Goal: Transaction & Acquisition: Purchase product/service

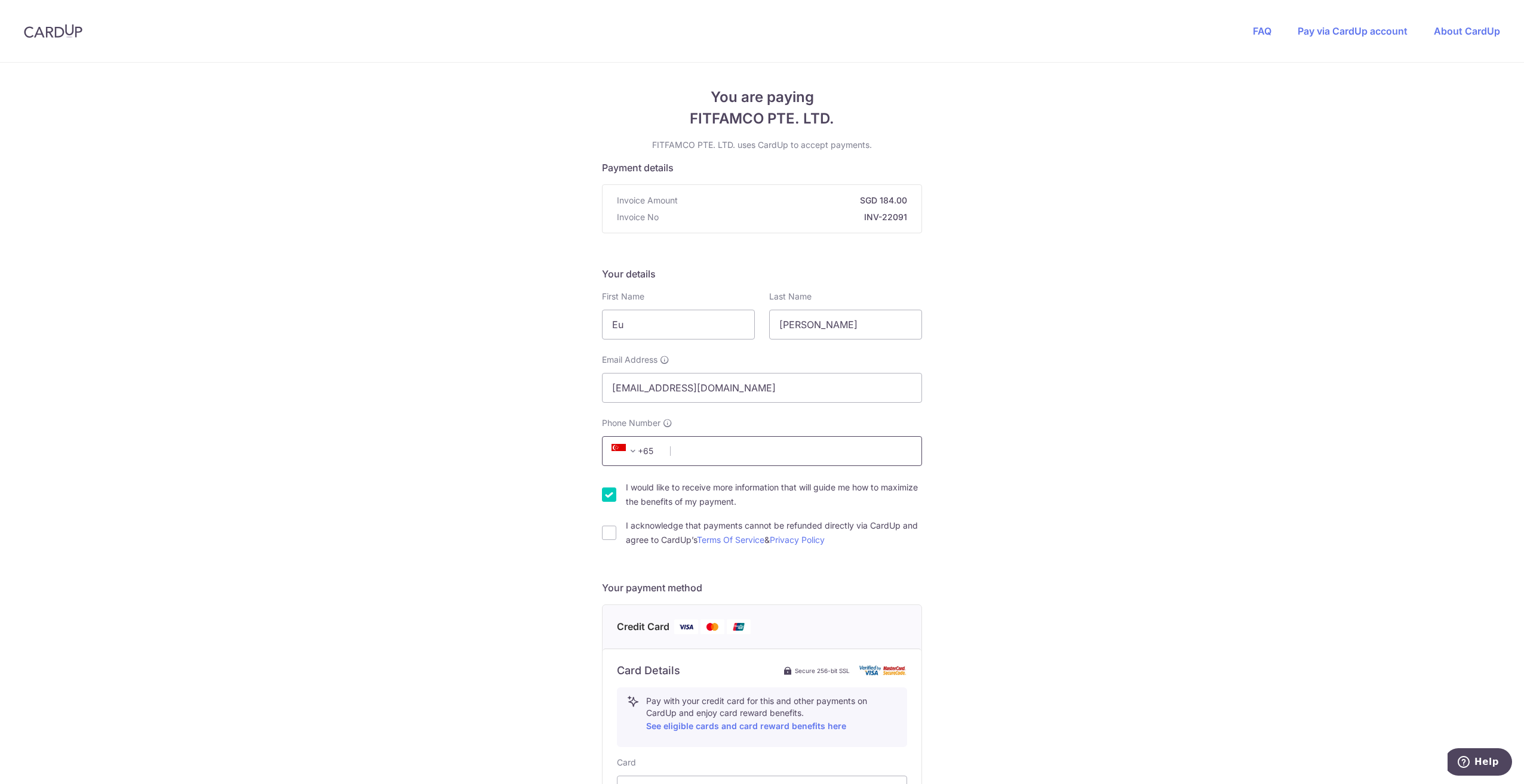
click at [743, 460] on input "Phone Number" at bounding box center [762, 451] width 320 height 30
type input "91077948"
click at [601, 538] on input "I acknowledge that payments cannot be refunded directly via CardUp and agree to…" at bounding box center [608, 533] width 14 height 14
checkbox input "true"
drag, startPoint x: 675, startPoint y: 329, endPoint x: 523, endPoint y: 332, distance: 152.0
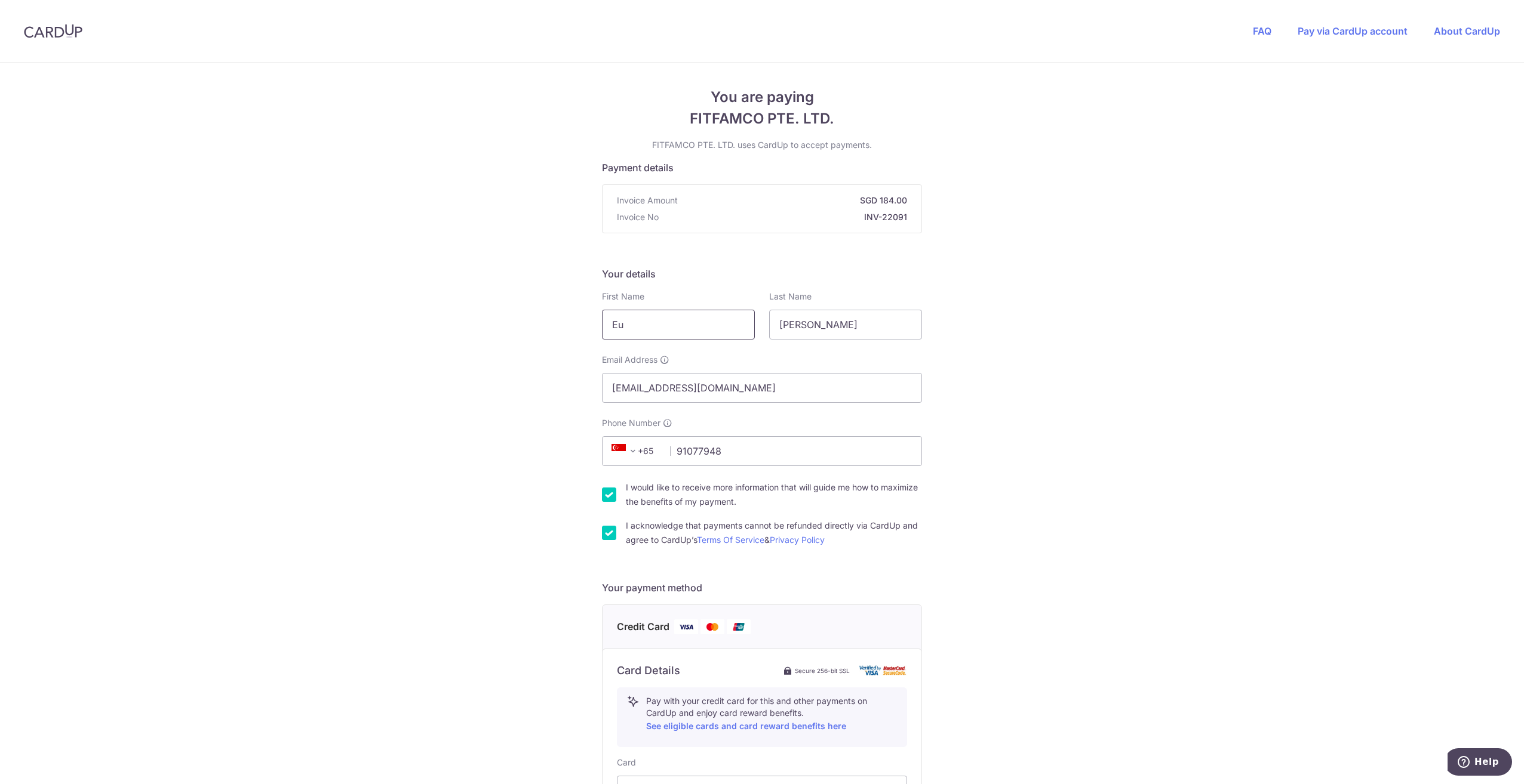
click at [520, 332] on div "You are paying FITFAMCO PTE. LTD. FITFAMCO PTE. LTD. uses CardUp to accept paym…" at bounding box center [762, 616] width 1524 height 1108
type input "[PERSON_NAME]"
type input "Eu"
click at [411, 453] on div "You are paying FITFAMCO PTE. LTD. FITFAMCO PTE. LTD. uses CardUp to accept paym…" at bounding box center [762, 616] width 1524 height 1108
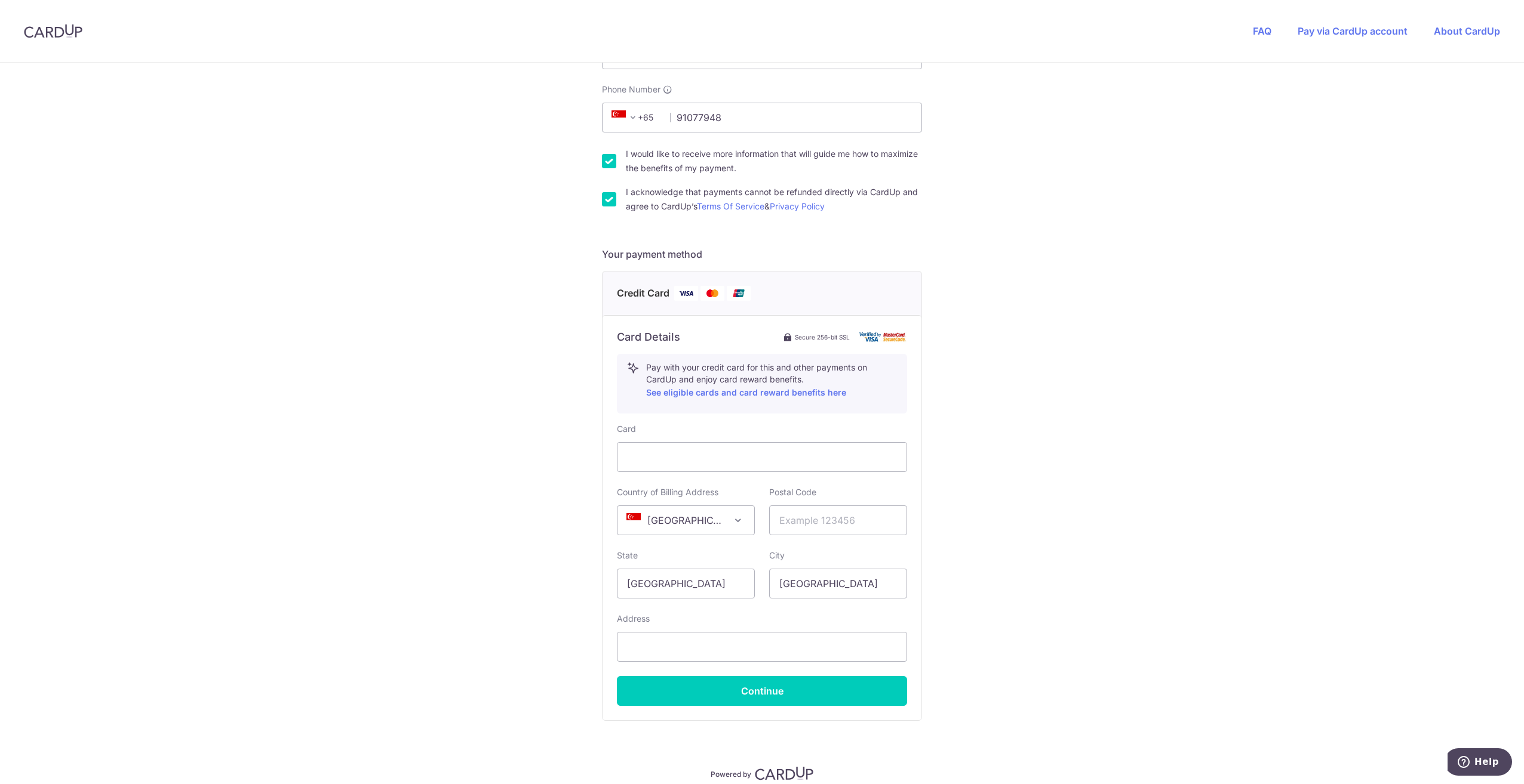
scroll to position [386, 0]
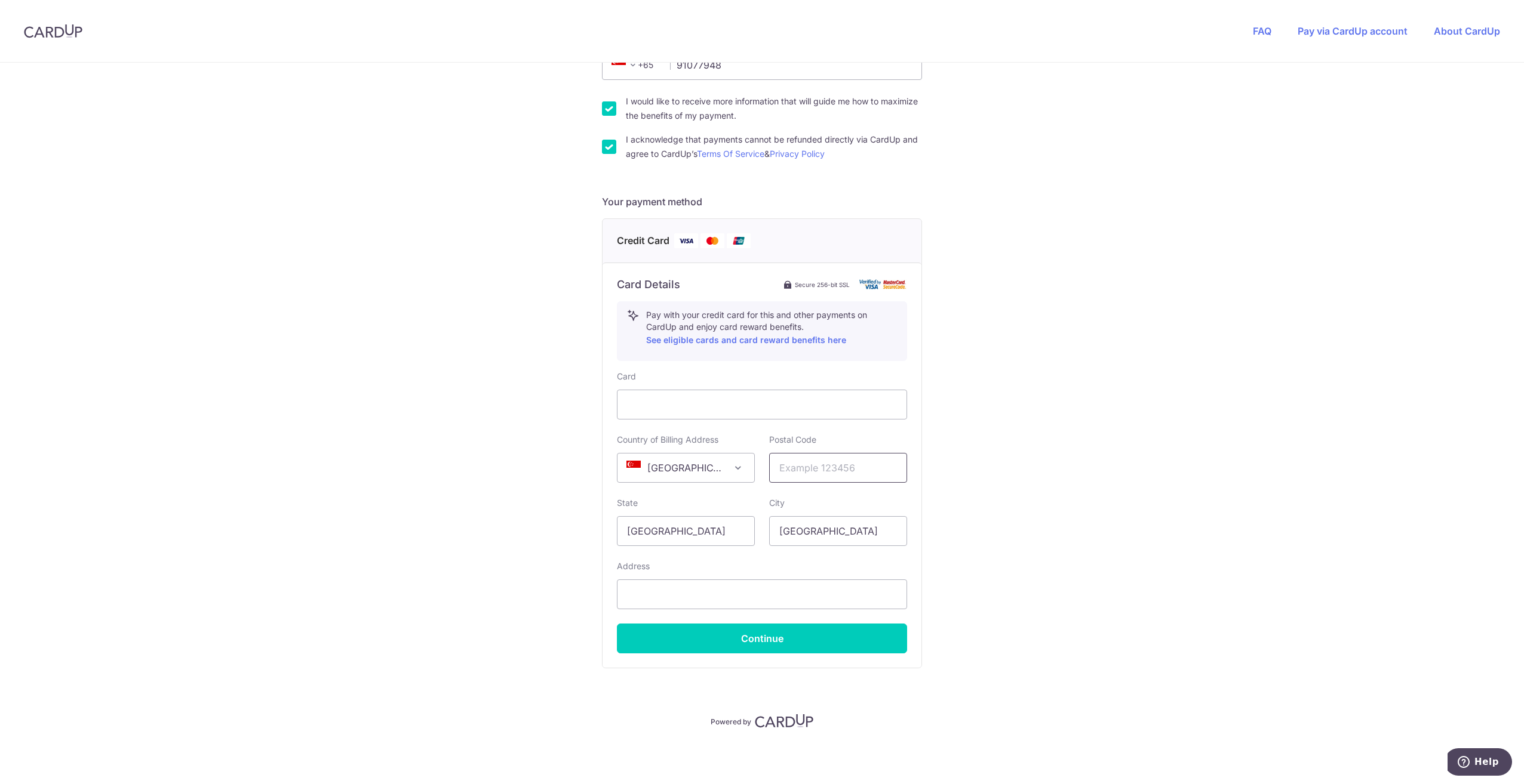
click at [843, 470] on input "text" at bounding box center [838, 467] width 138 height 30
click at [850, 468] on input "text" at bounding box center [838, 467] width 138 height 30
type input "558548"
drag, startPoint x: 1136, startPoint y: 501, endPoint x: 1021, endPoint y: 530, distance: 118.6
click at [1132, 501] on div "You are paying FITFAMCO PTE. LTD. FITFAMCO PTE. LTD. uses CardUp to accept paym…" at bounding box center [762, 230] width 1524 height 1108
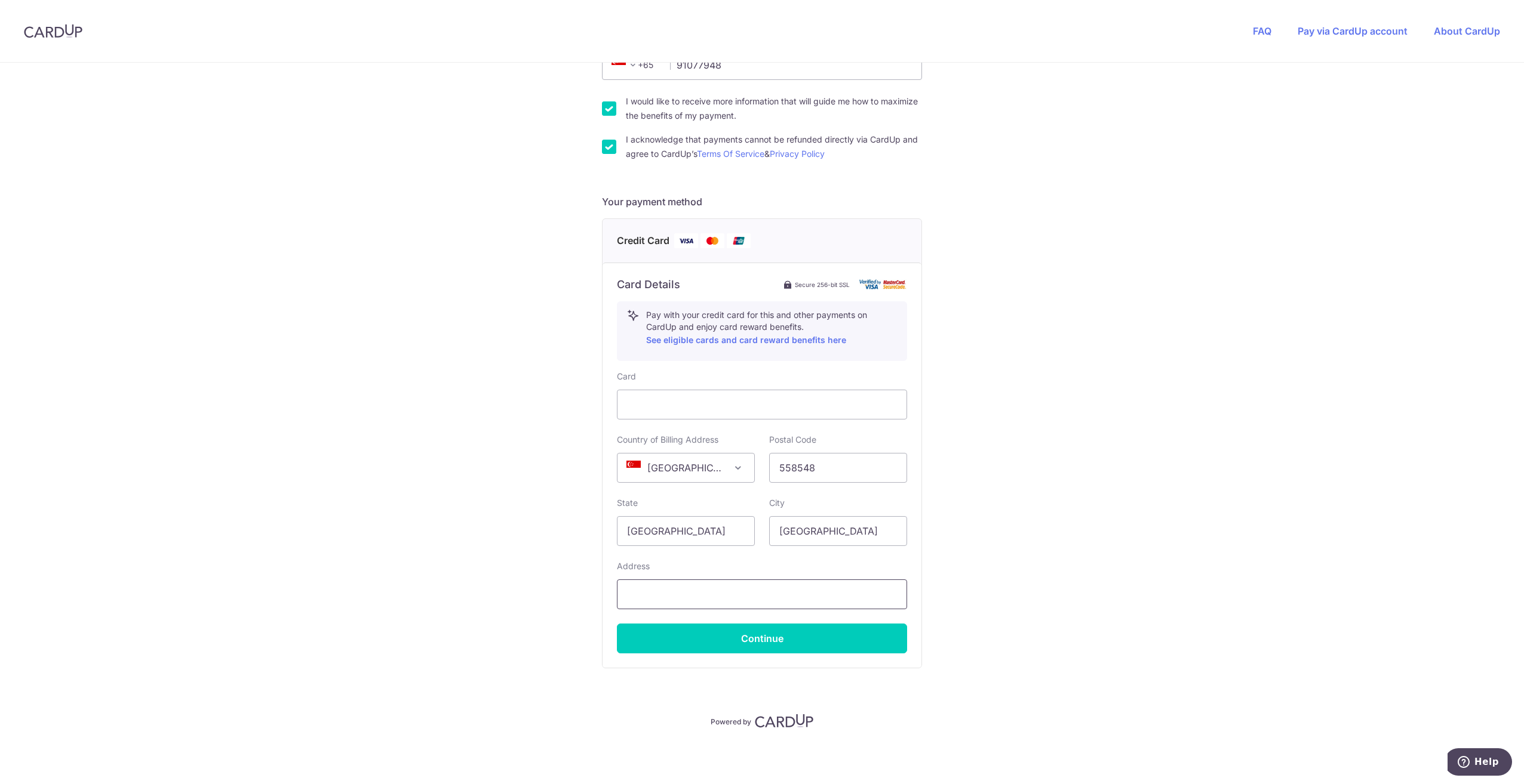
click at [743, 592] on input "text" at bounding box center [762, 593] width 290 height 30
type input "30 Chuan Garden"
click at [819, 634] on button "Continue" at bounding box center [762, 638] width 290 height 30
type input "**** 5588"
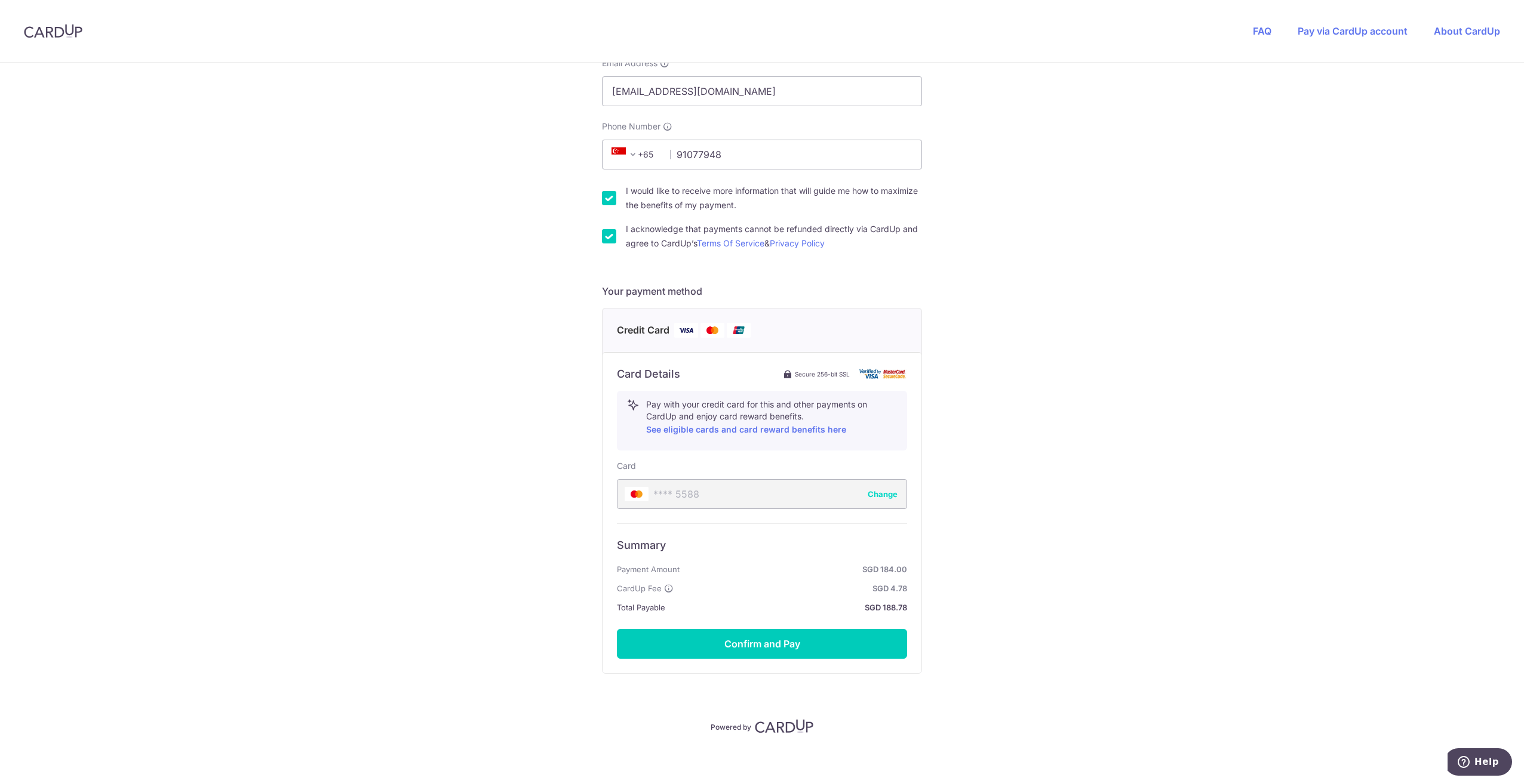
scroll to position [302, 0]
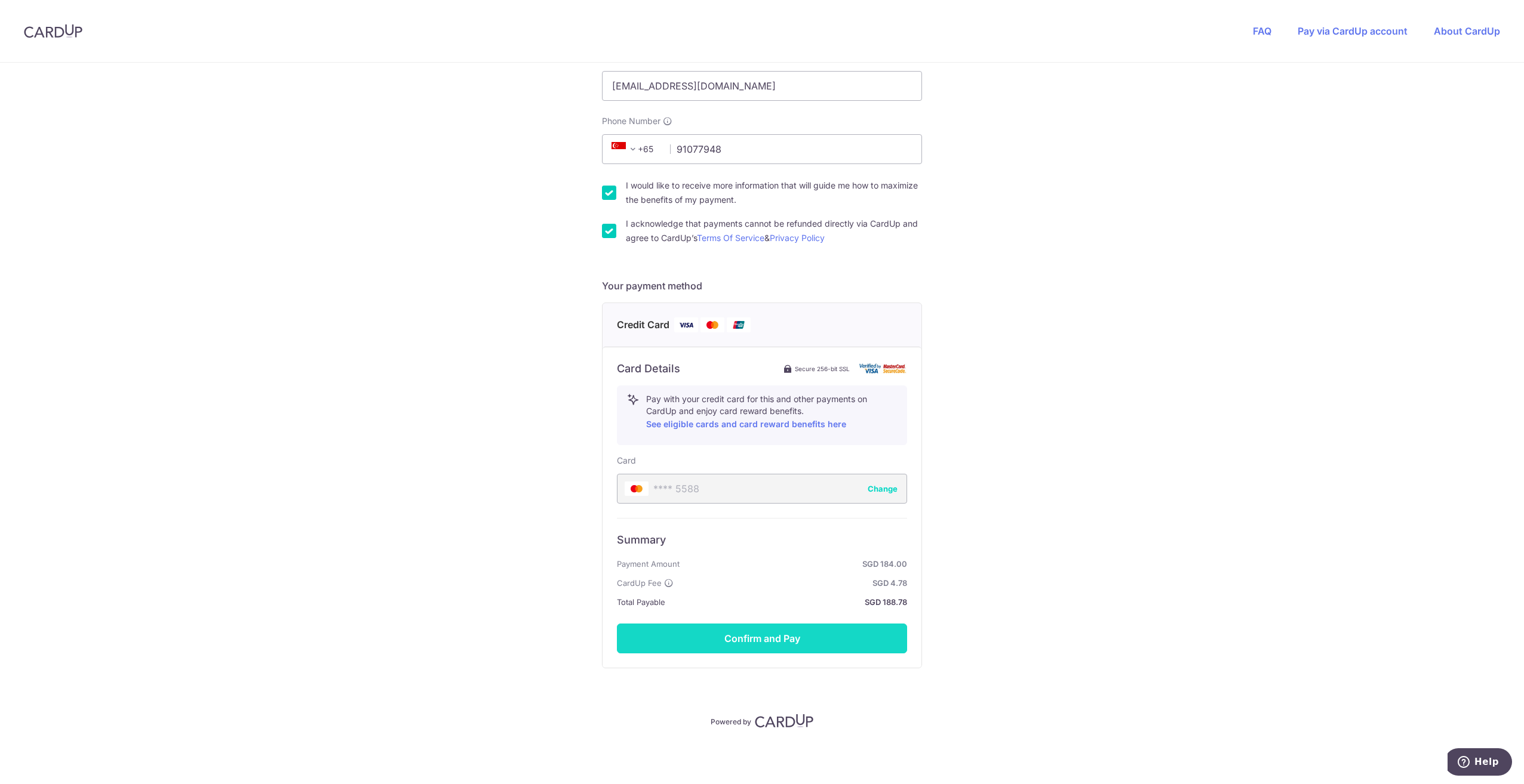
click at [769, 639] on button "Confirm and Pay" at bounding box center [762, 638] width 290 height 30
